Goal: Task Accomplishment & Management: Use online tool/utility

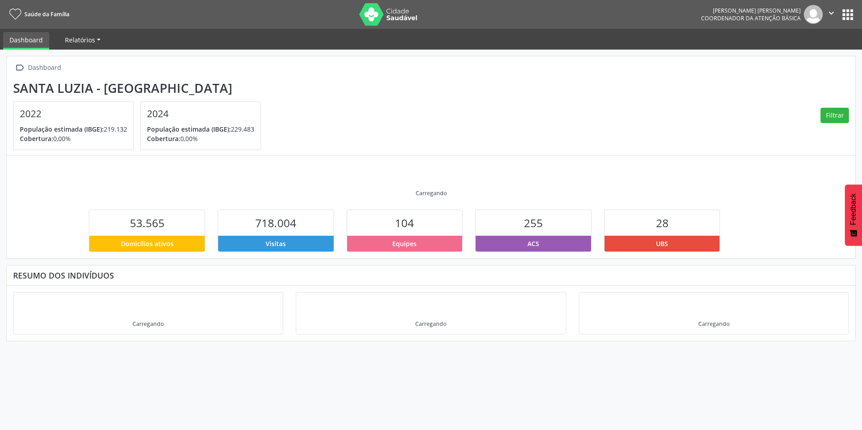
click at [81, 42] on span "Relatórios" at bounding box center [80, 40] width 30 height 9
click at [11, 34] on link "Dashboard" at bounding box center [26, 41] width 46 height 18
click at [97, 41] on link "Relatórios" at bounding box center [83, 40] width 48 height 16
click at [41, 42] on link "Dashboard" at bounding box center [26, 41] width 46 height 18
click at [847, 19] on button "apps" at bounding box center [848, 15] width 16 height 16
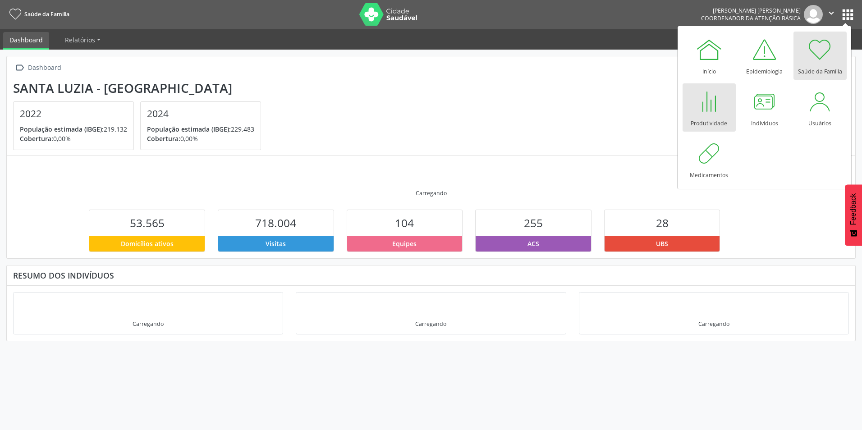
click at [710, 105] on div at bounding box center [709, 101] width 27 height 27
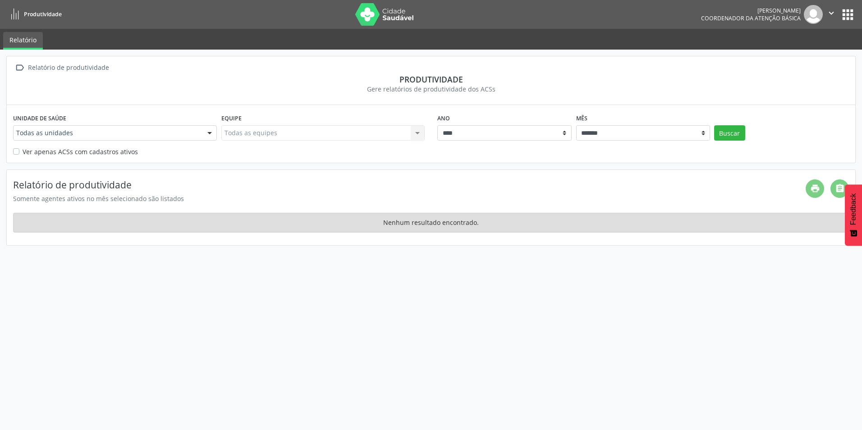
click at [835, 12] on icon "" at bounding box center [832, 13] width 10 height 10
click at [845, 14] on button "apps" at bounding box center [848, 15] width 16 height 16
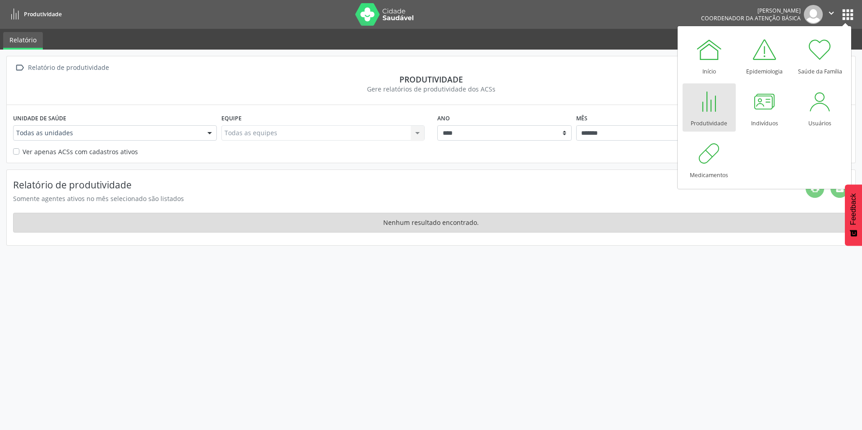
click at [281, 31] on ul "Relatório" at bounding box center [431, 39] width 862 height 21
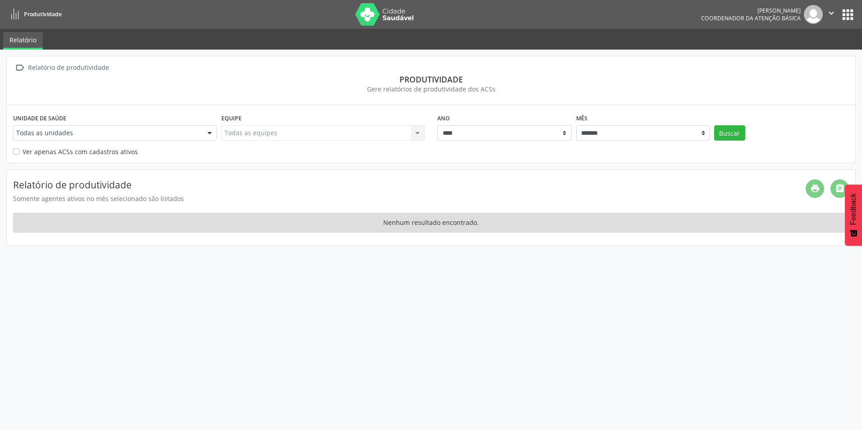
click at [205, 130] on div at bounding box center [210, 133] width 14 height 15
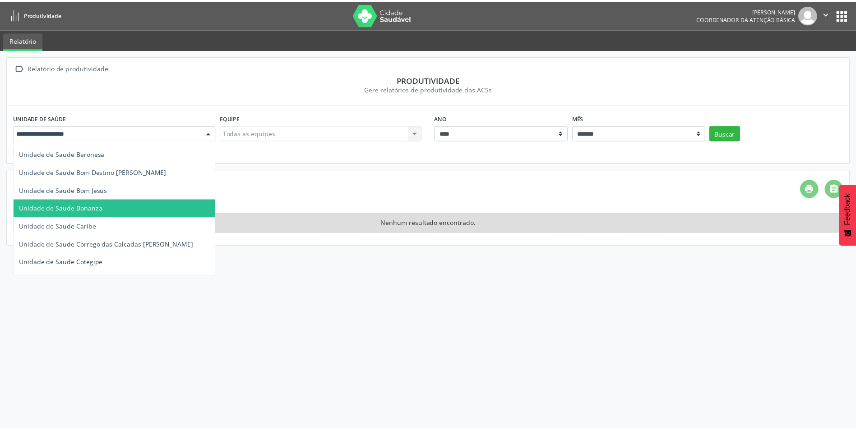
scroll to position [45, 0]
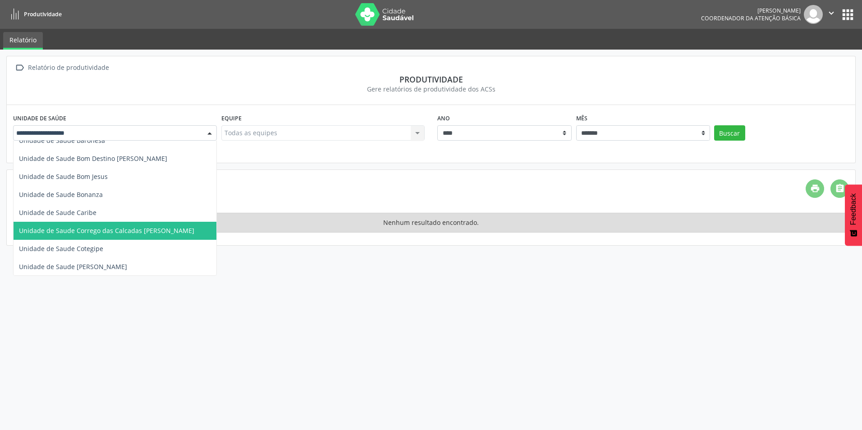
click at [114, 233] on span "Unidade de Saude Corrego das Calcadas [PERSON_NAME]" at bounding box center [106, 230] width 175 height 9
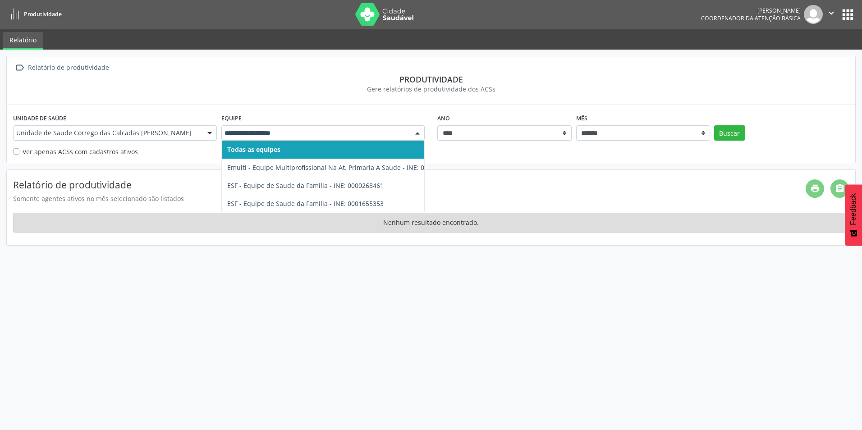
click at [365, 129] on input "text" at bounding box center [316, 133] width 182 height 9
click at [410, 81] on div "Produtividade" at bounding box center [431, 79] width 836 height 10
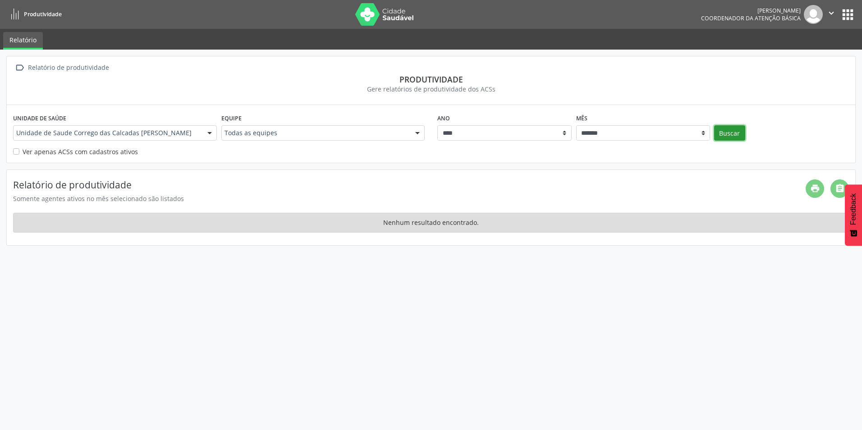
click at [739, 130] on button "Buscar" at bounding box center [729, 132] width 31 height 15
click at [705, 130] on select "******* ******** ****** ***** ***** **** ***** ***** ********* *******" at bounding box center [643, 132] width 134 height 15
select select "**"
click at [576, 125] on select "******* ******** ****** ***** ***** **** ***** ***** ********* *******" at bounding box center [643, 132] width 134 height 15
click at [723, 134] on button "Buscar" at bounding box center [729, 132] width 31 height 15
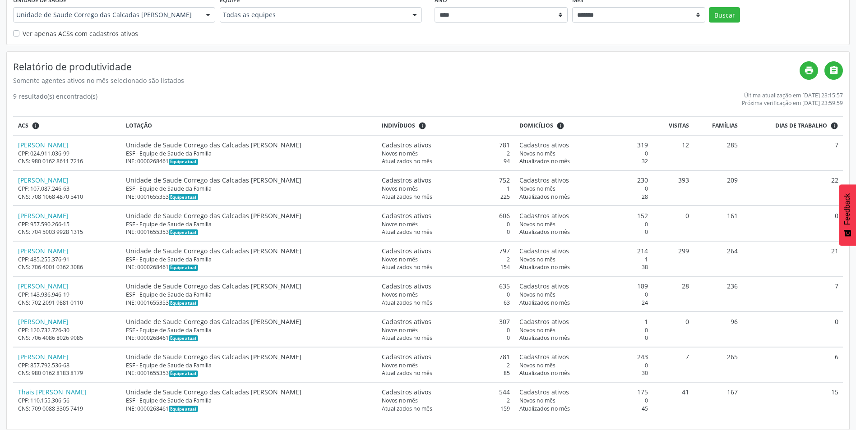
scroll to position [124, 0]
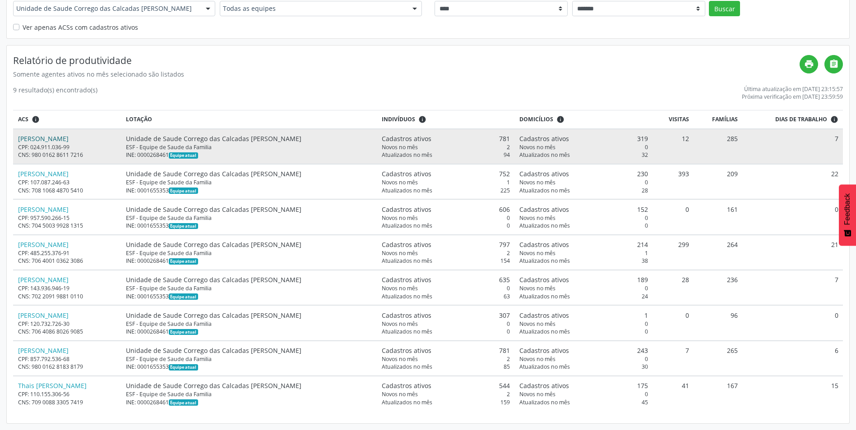
click at [69, 136] on link "[PERSON_NAME]" at bounding box center [43, 138] width 51 height 9
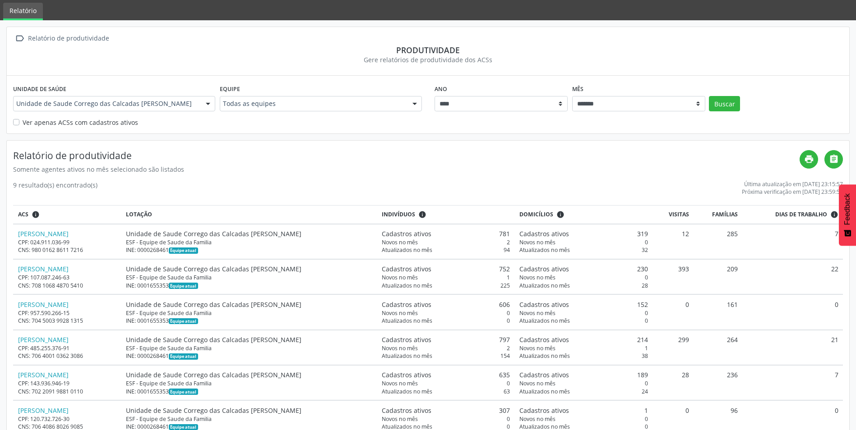
scroll to position [0, 0]
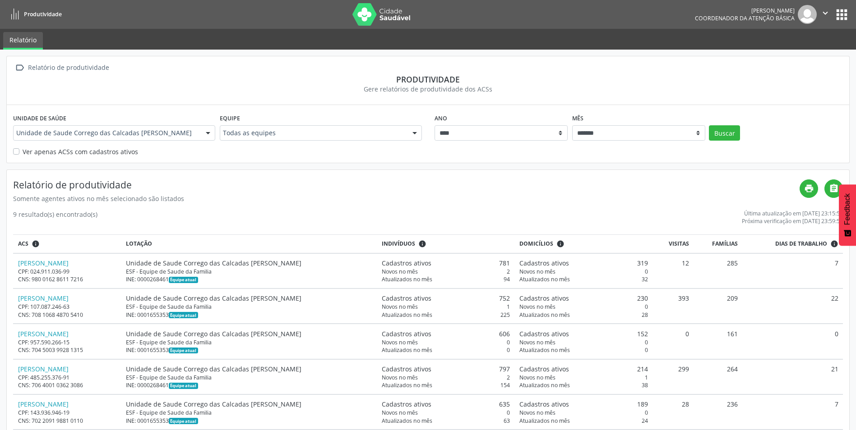
click at [821, 11] on icon "" at bounding box center [825, 13] width 10 height 10
click at [792, 54] on link "Sair" at bounding box center [802, 55] width 62 height 13
